Goal: Find specific page/section: Find specific page/section

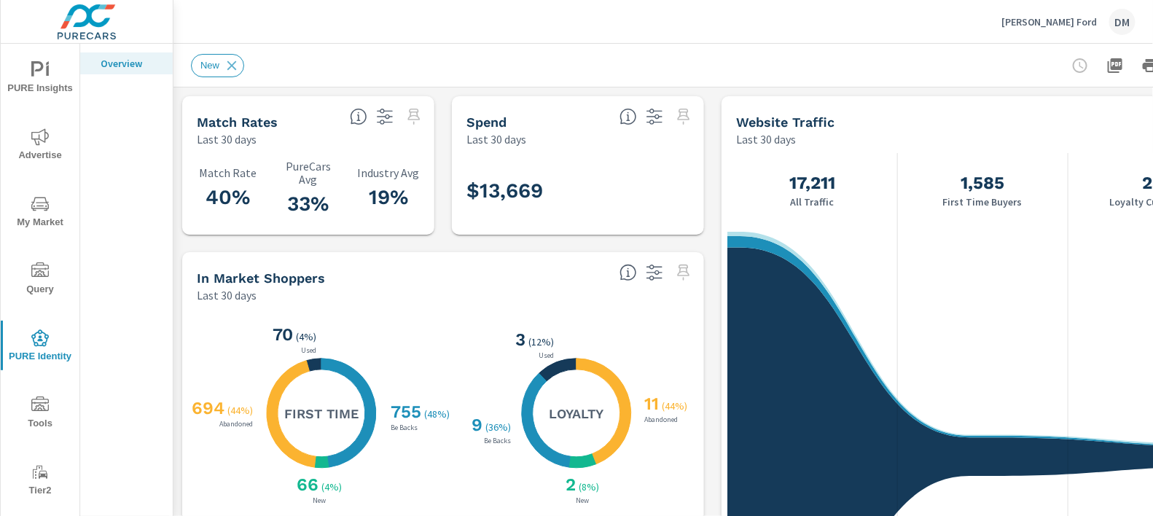
scroll to position [1, 0]
drag, startPoint x: 246, startPoint y: 198, endPoint x: 204, endPoint y: 196, distance: 42.3
click at [204, 196] on h3 "40%" at bounding box center [228, 197] width 63 height 25
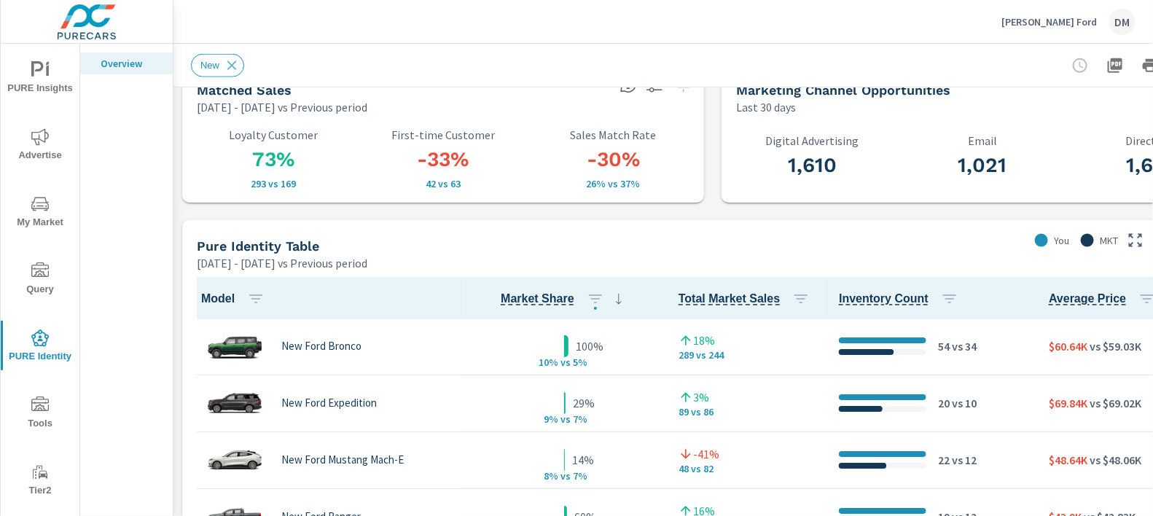
scroll to position [875, 0]
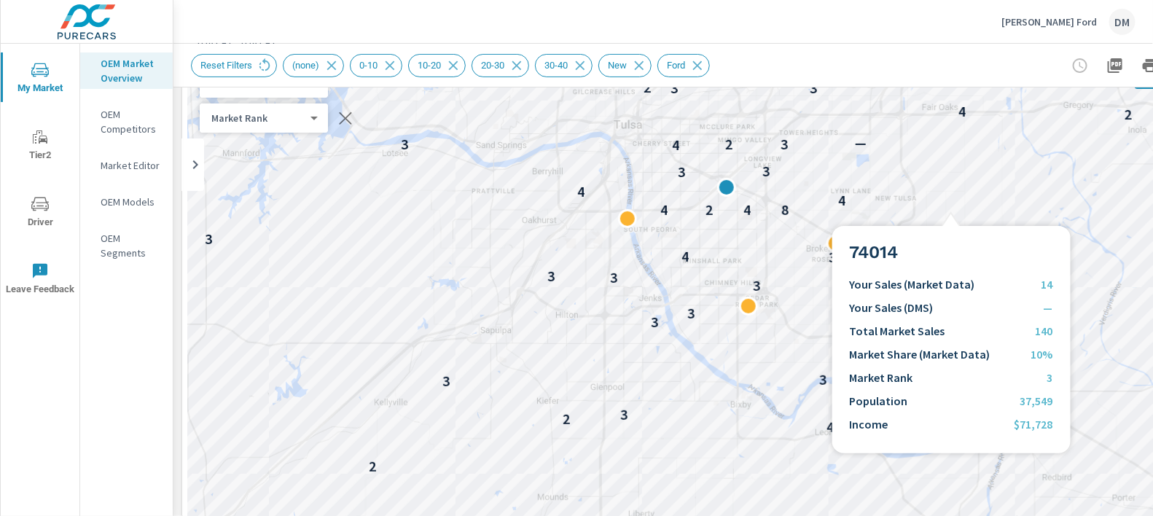
scroll to position [1, 0]
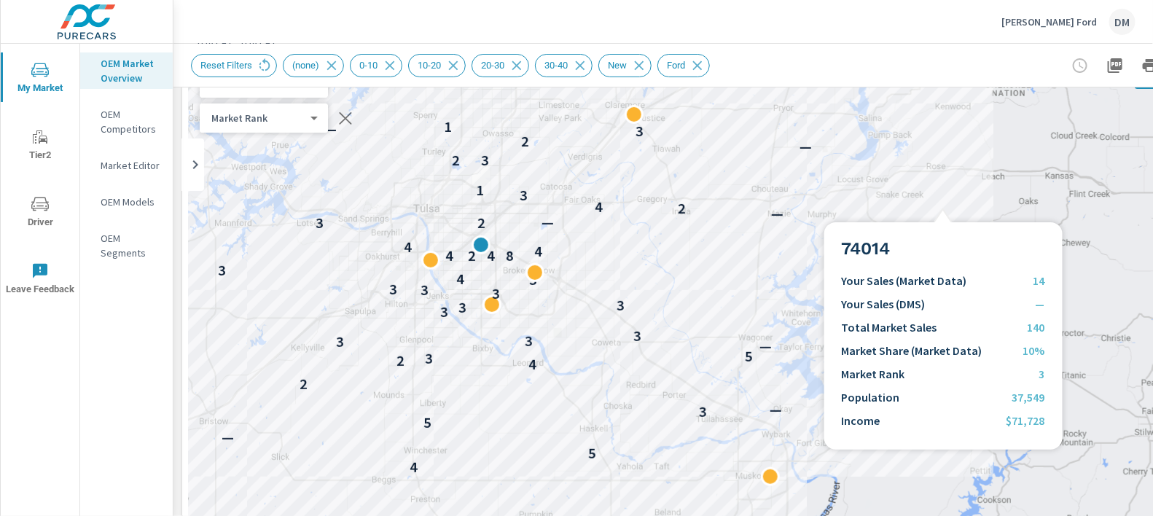
drag, startPoint x: 982, startPoint y: 206, endPoint x: 627, endPoint y: 249, distance: 357.4
click at [627, 249] on div "— 7 — — — 4 5 — 5 3 — 2 4 2 3 5 — 3 3 3 3 3 3 3 3 3 3 3 4 3 — 4 2 4 8 4 4 3 2 —…" at bounding box center [712, 353] width 1049 height 592
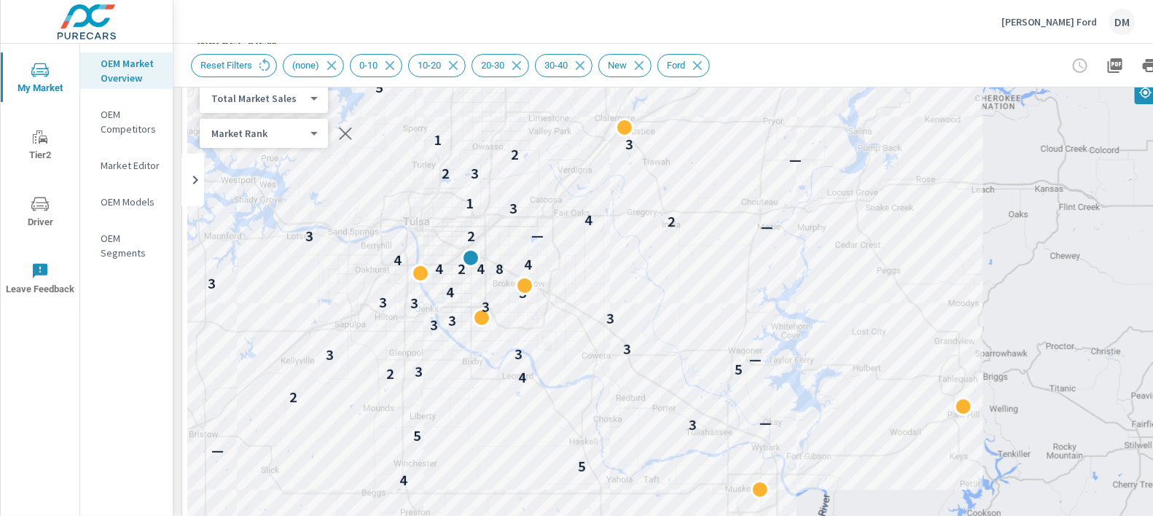
scroll to position [93, 0]
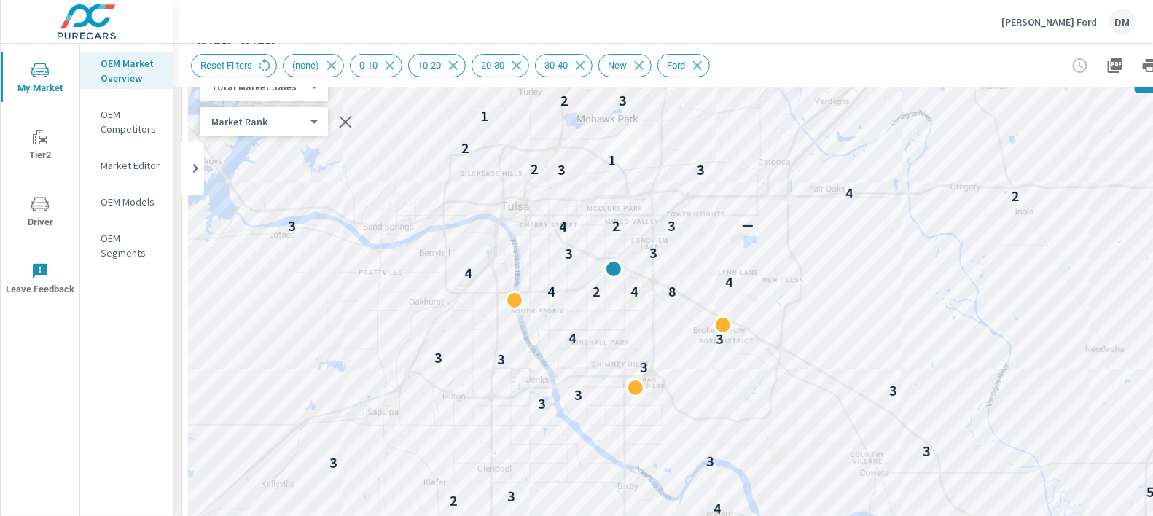
drag, startPoint x: 524, startPoint y: 278, endPoint x: 834, endPoint y: 310, distance: 312.1
click at [834, 310] on div "— 7 — — — 4 5 — 5 3 — 2 4 2 3 5 — 3 3 3 3 3 3 3 3 3 3 3 4 3 — 4 2 4 8 4 4 3 3 4…" at bounding box center [712, 356] width 1049 height 592
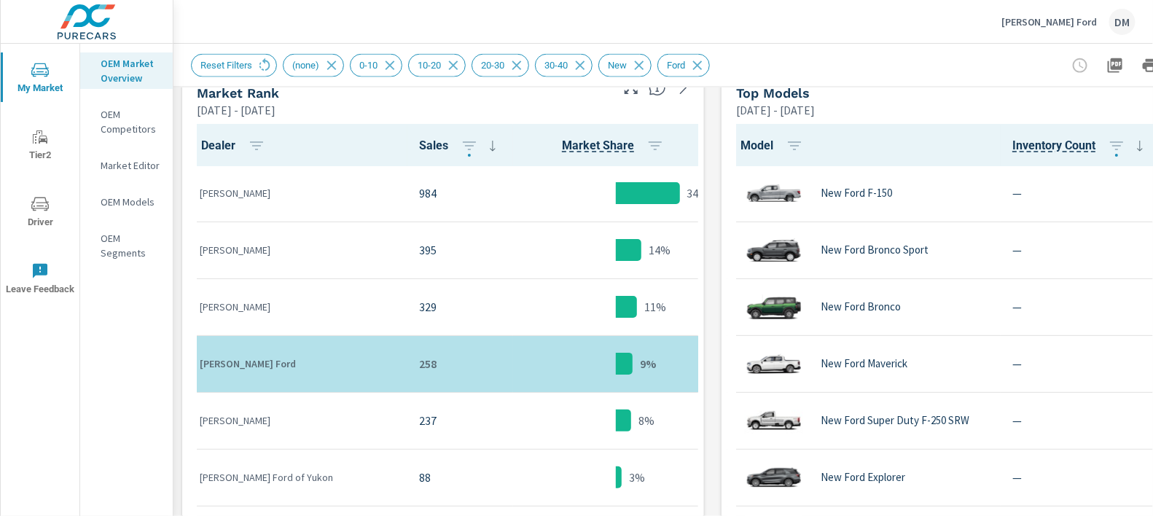
scroll to position [750, 0]
